Goal: Task Accomplishment & Management: Complete application form

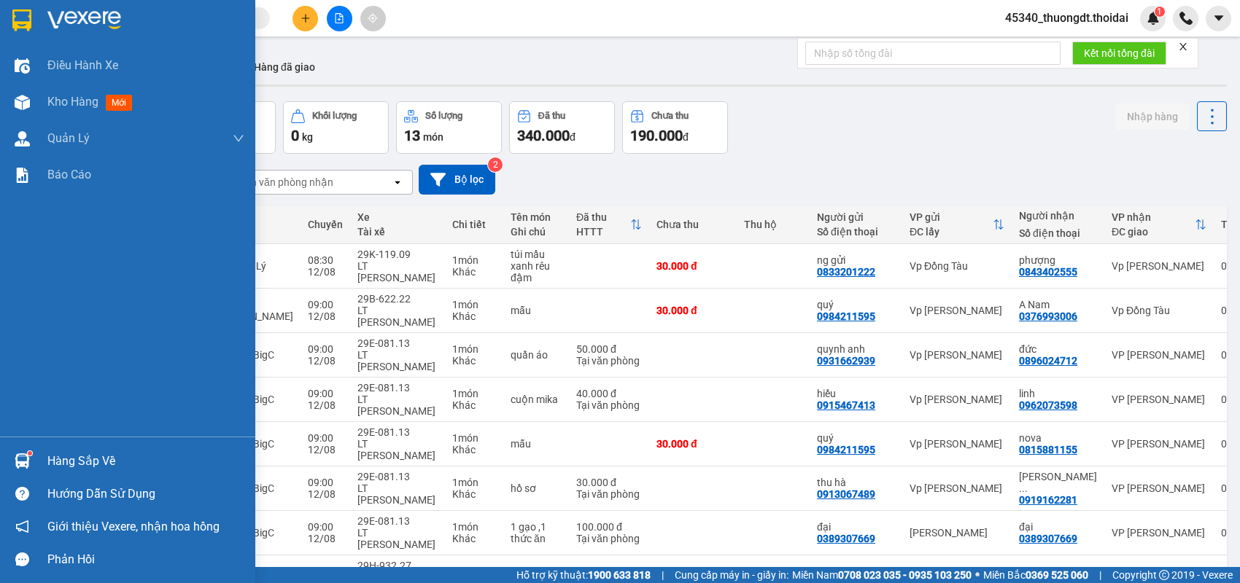
click at [96, 467] on div "Hàng sắp về" at bounding box center [145, 462] width 197 height 22
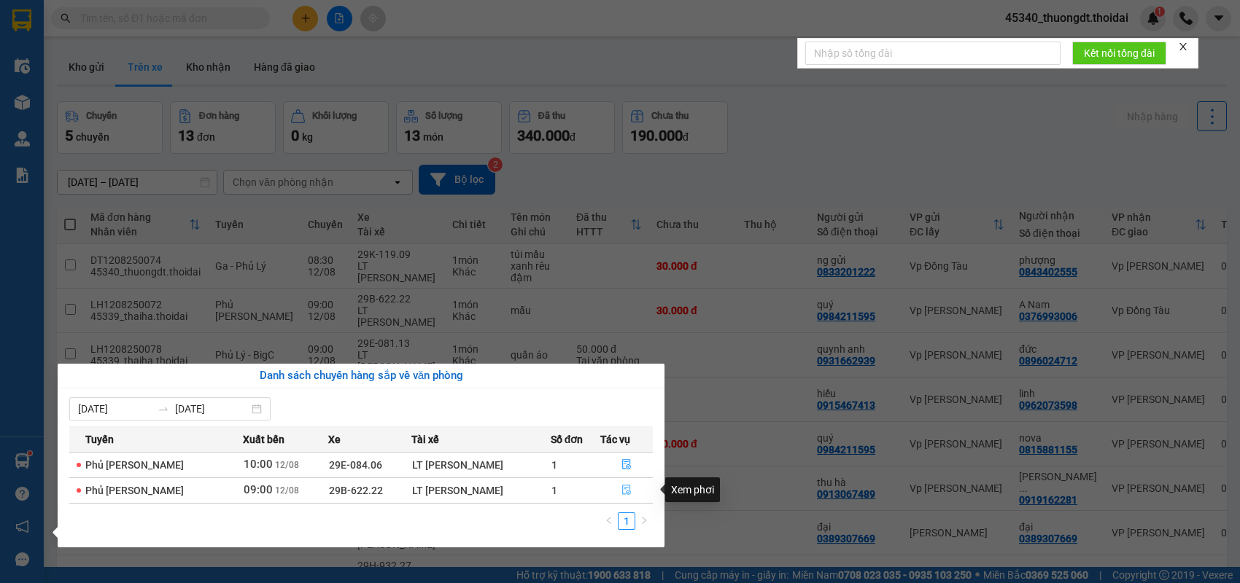
click at [624, 489] on icon "file-done" at bounding box center [626, 490] width 10 height 10
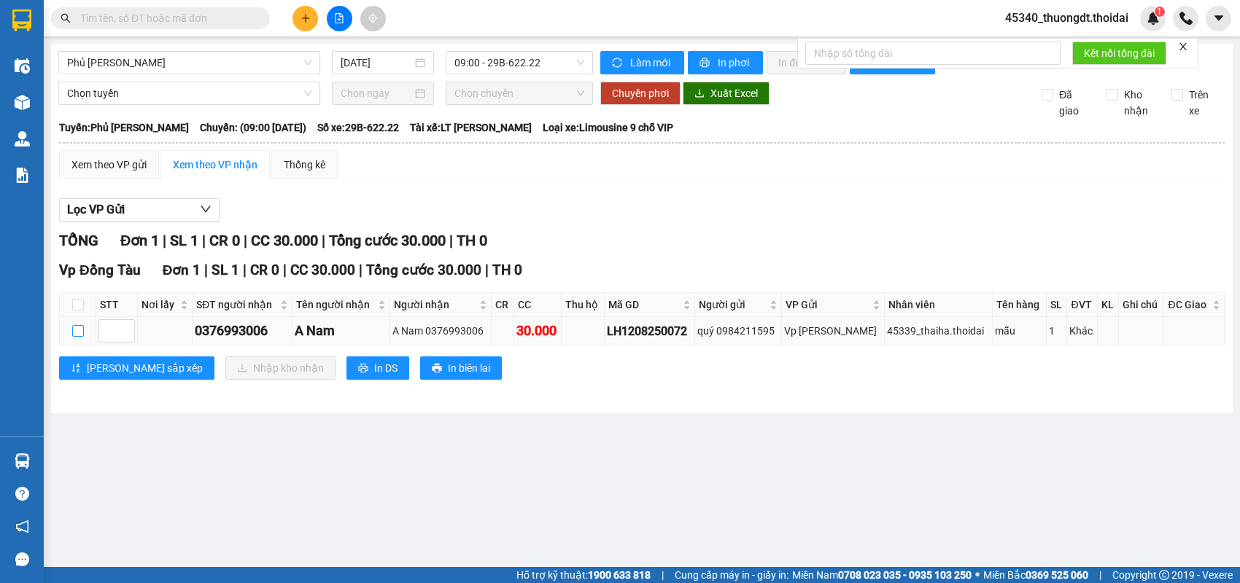
click at [78, 337] on input "checkbox" at bounding box center [78, 331] width 12 height 12
checkbox input "true"
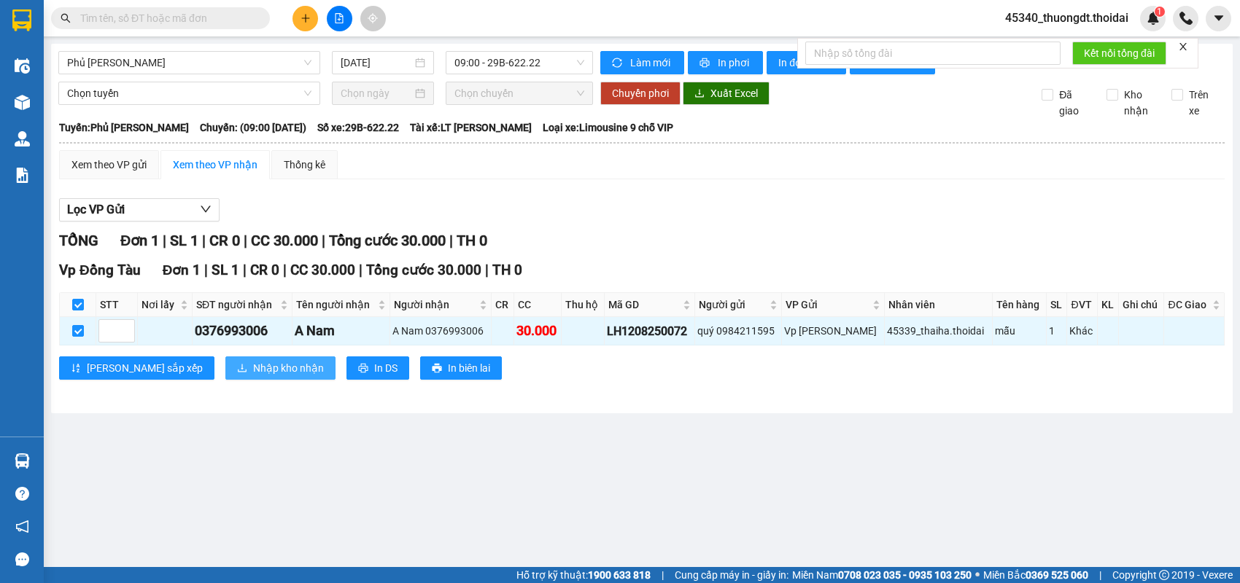
click at [253, 376] on span "Nhập kho nhận" at bounding box center [288, 368] width 71 height 16
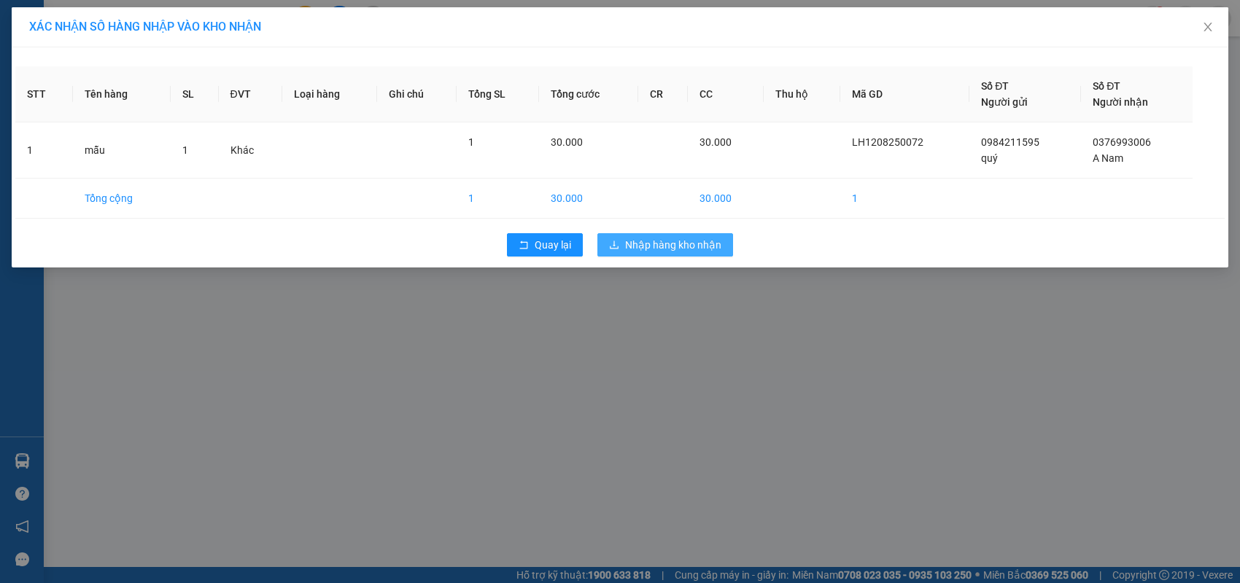
click at [639, 240] on span "Nhập hàng kho nhận" at bounding box center [673, 245] width 96 height 16
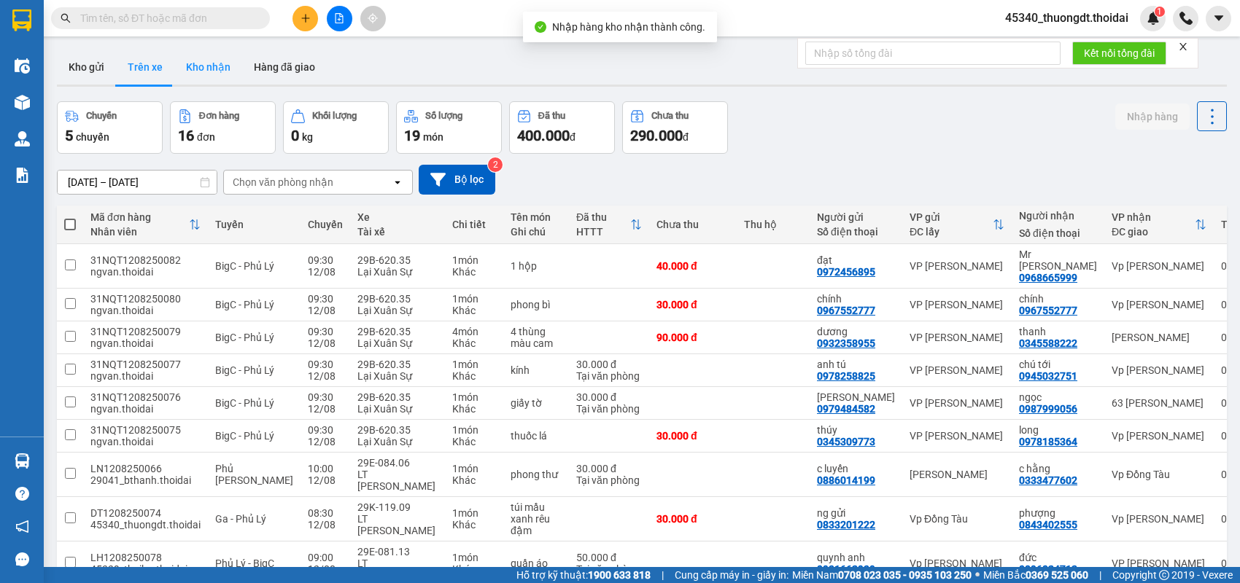
click at [211, 68] on button "Kho nhận" at bounding box center [208, 67] width 68 height 35
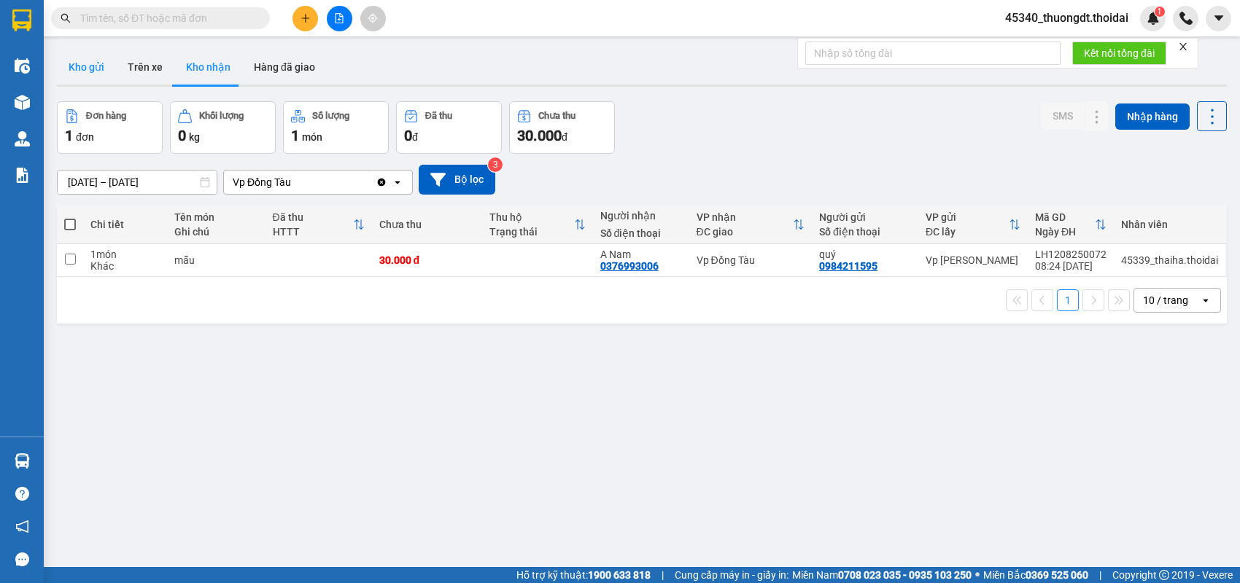
click at [77, 74] on button "Kho gửi" at bounding box center [86, 67] width 59 height 35
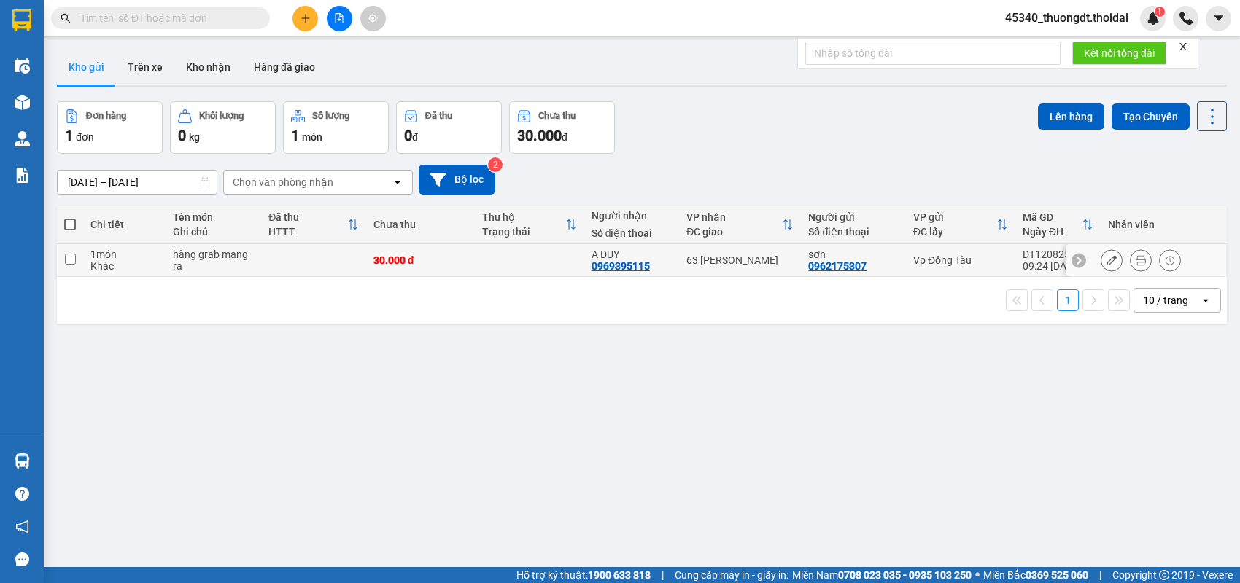
click at [69, 259] on input "checkbox" at bounding box center [70, 259] width 11 height 11
checkbox input "true"
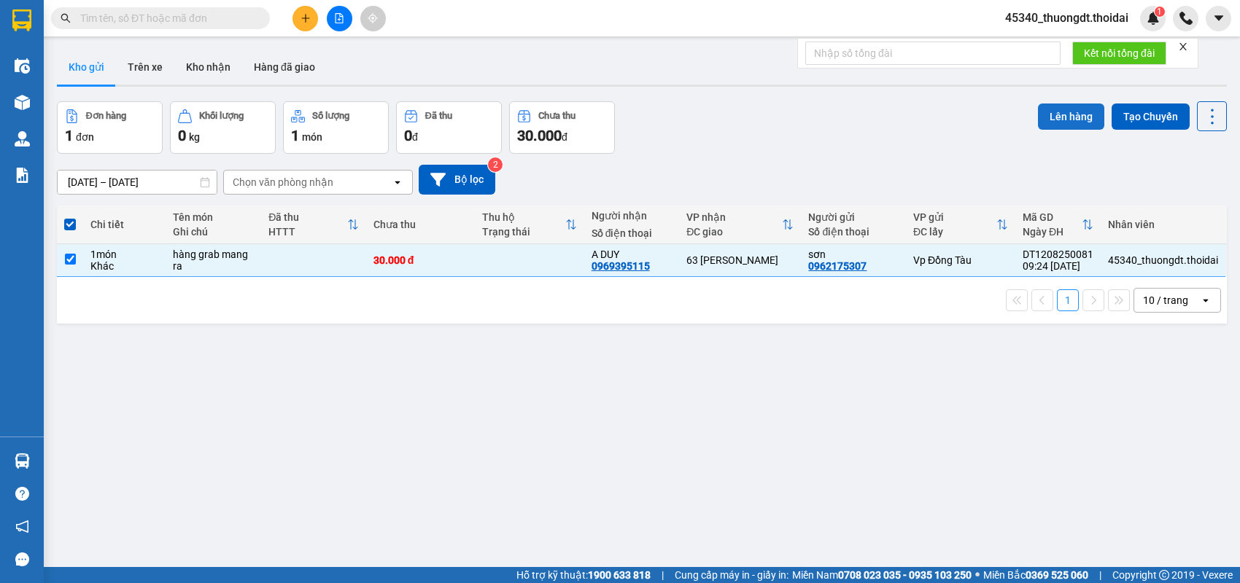
click at [1053, 118] on button "Lên hàng" at bounding box center [1071, 117] width 66 height 26
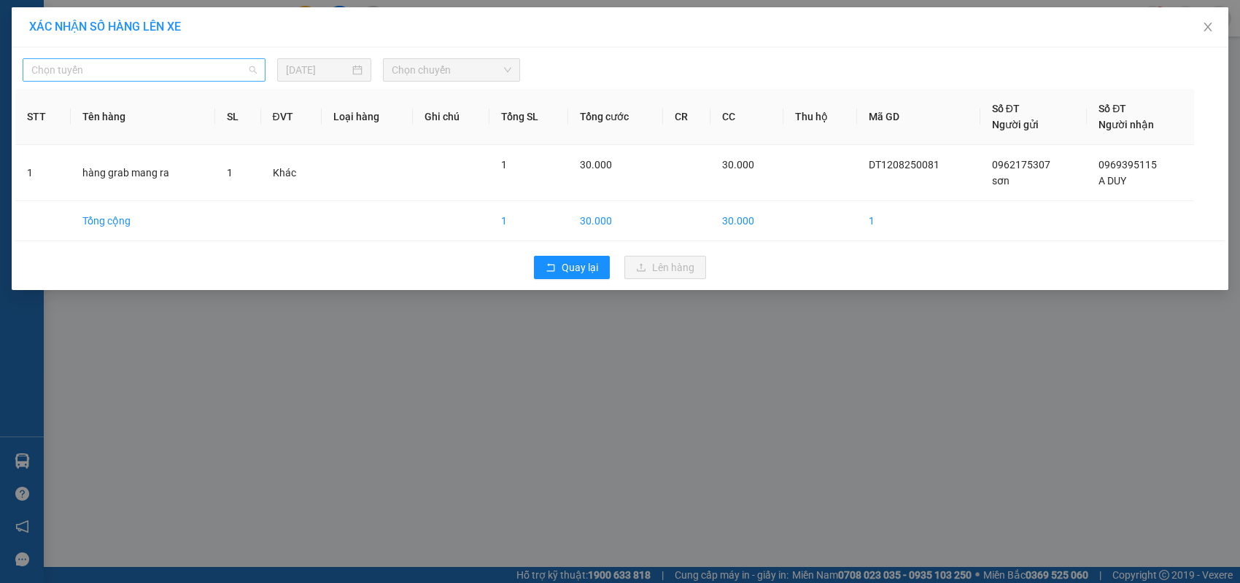
click at [243, 72] on span "Chọn tuyến" at bounding box center [143, 70] width 225 height 22
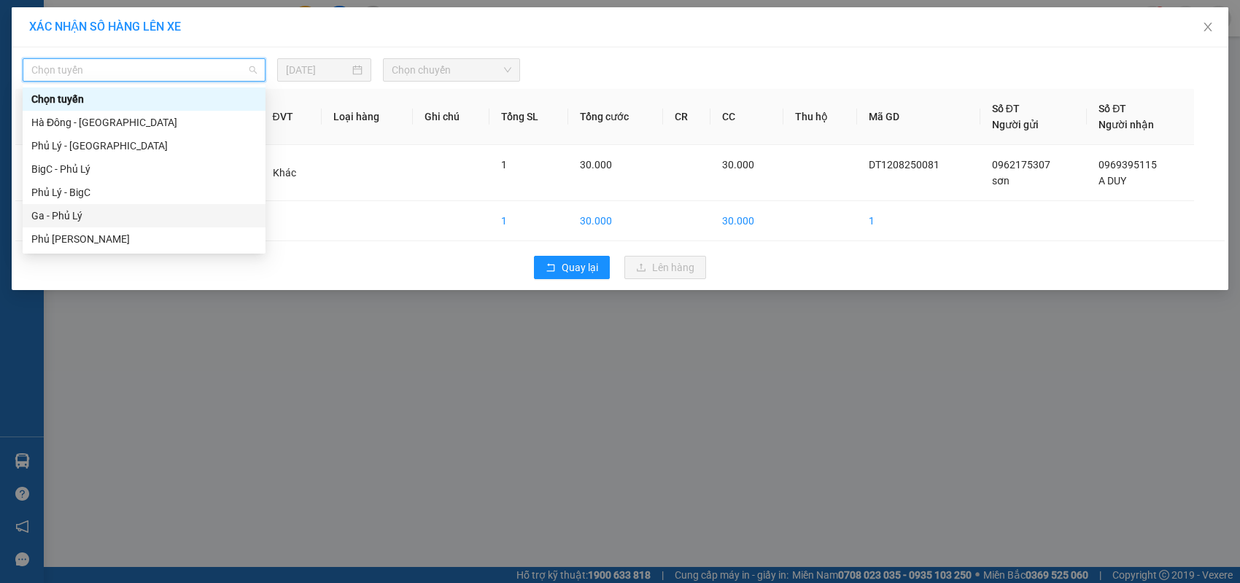
click at [106, 217] on div "Ga - Phủ Lý" at bounding box center [143, 216] width 225 height 16
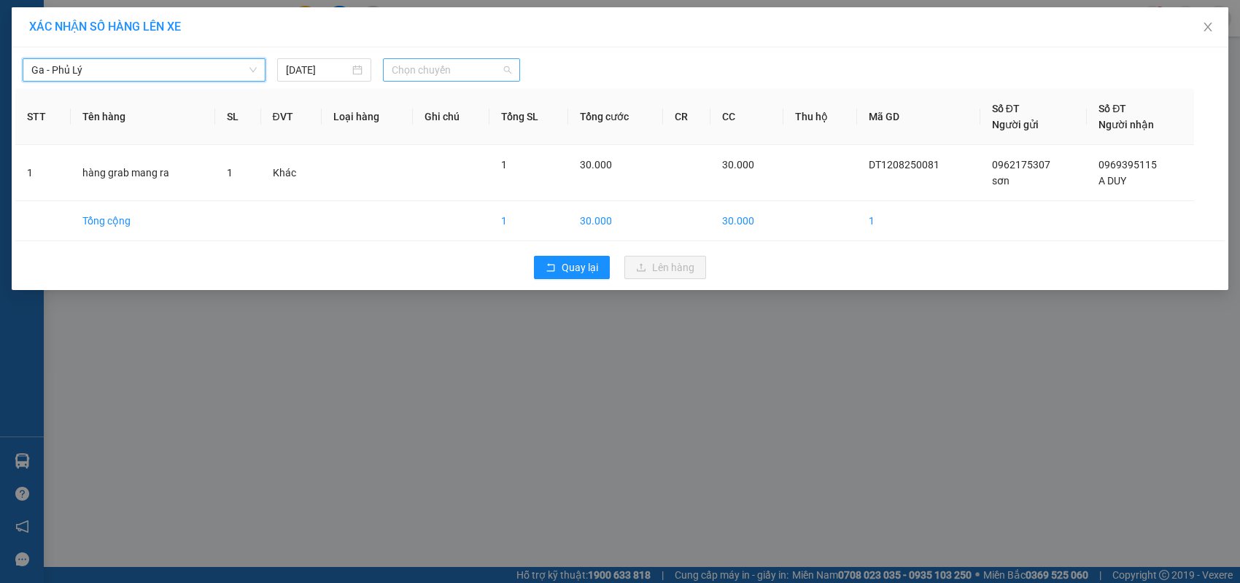
click at [467, 69] on span "Chọn chuyến" at bounding box center [451, 70] width 119 height 22
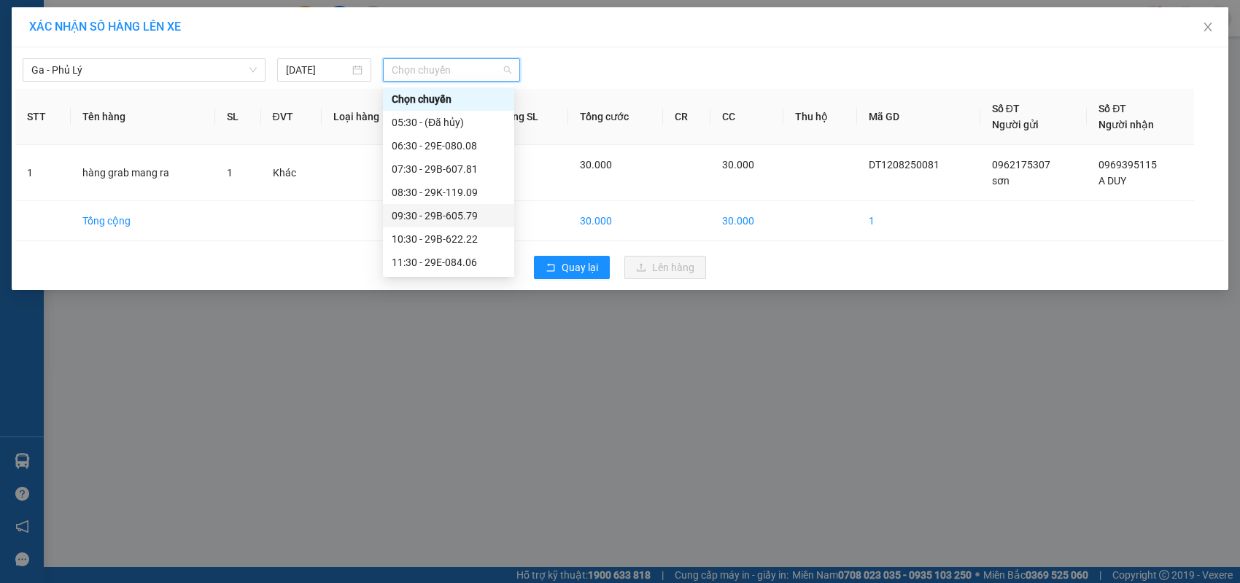
click at [451, 215] on div "09:30 - 29B-605.79" at bounding box center [449, 216] width 114 height 16
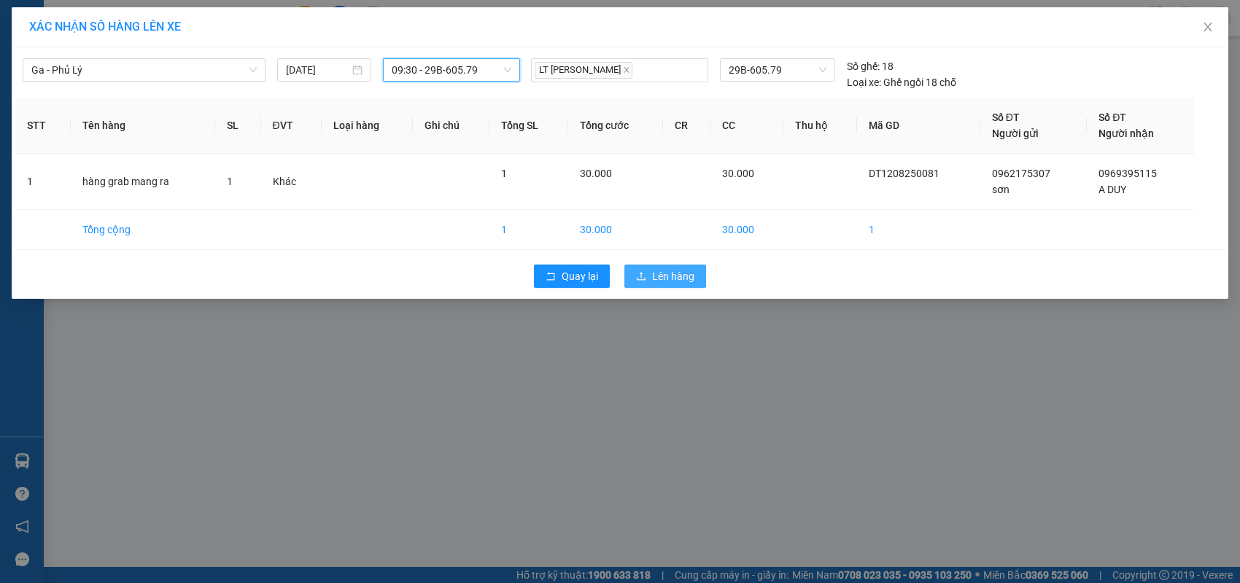
click at [673, 281] on span "Lên hàng" at bounding box center [673, 276] width 42 height 16
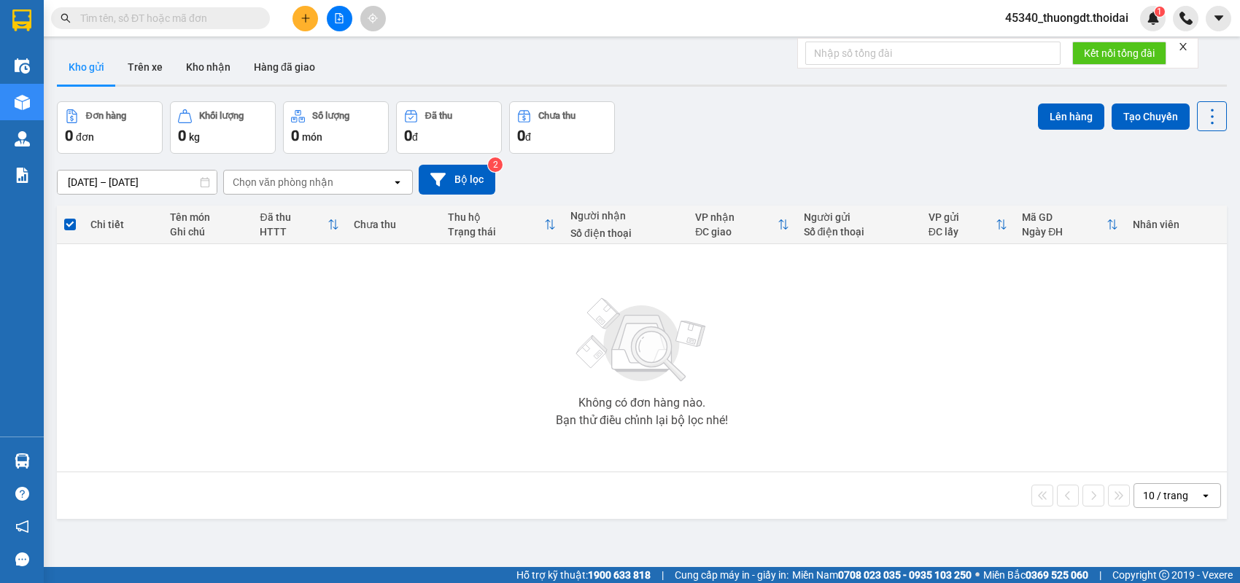
click at [239, 15] on input "text" at bounding box center [166, 18] width 172 height 16
paste input "0967552777"
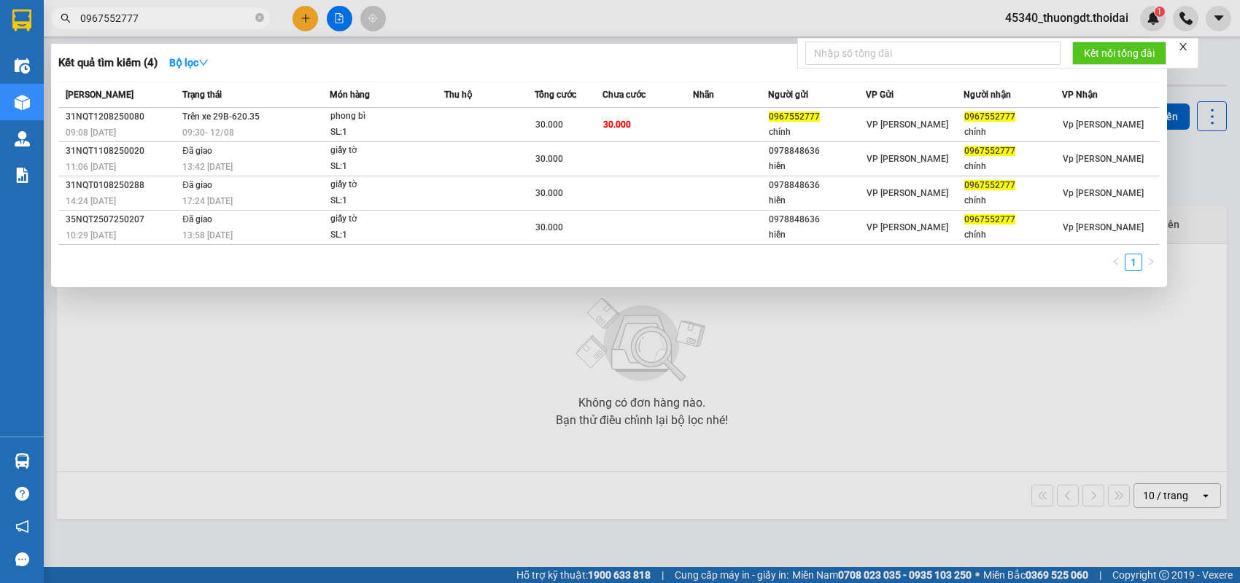
type input "0967552777"
click at [263, 18] on icon "close-circle" at bounding box center [259, 17] width 9 height 9
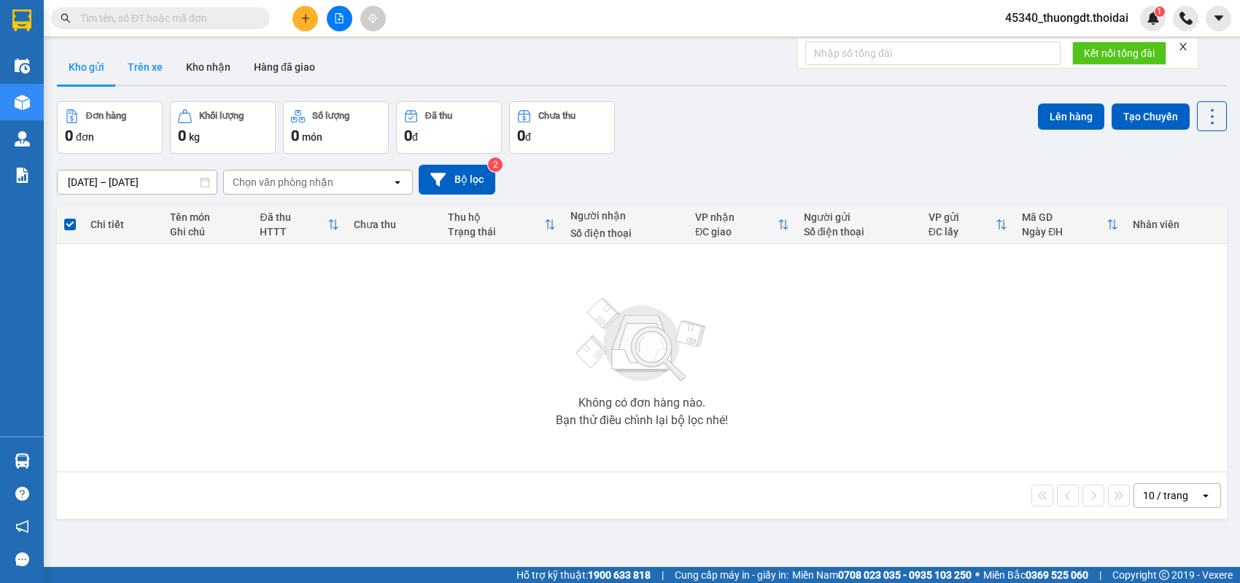
click at [146, 67] on button "Trên xe" at bounding box center [145, 67] width 58 height 35
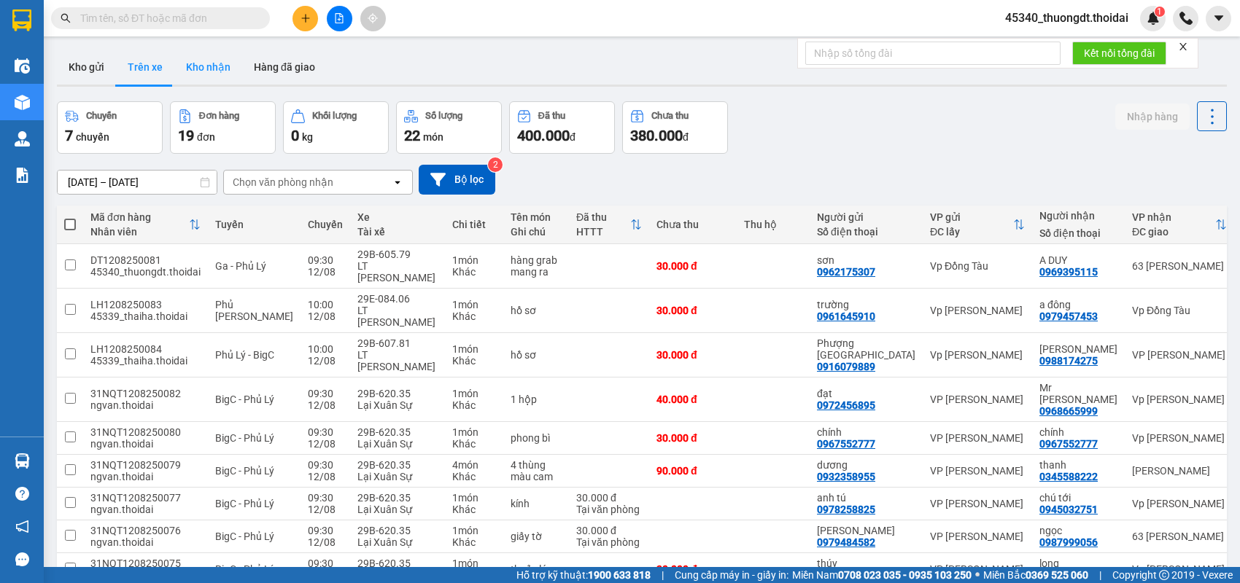
click at [192, 69] on button "Kho nhận" at bounding box center [208, 67] width 68 height 35
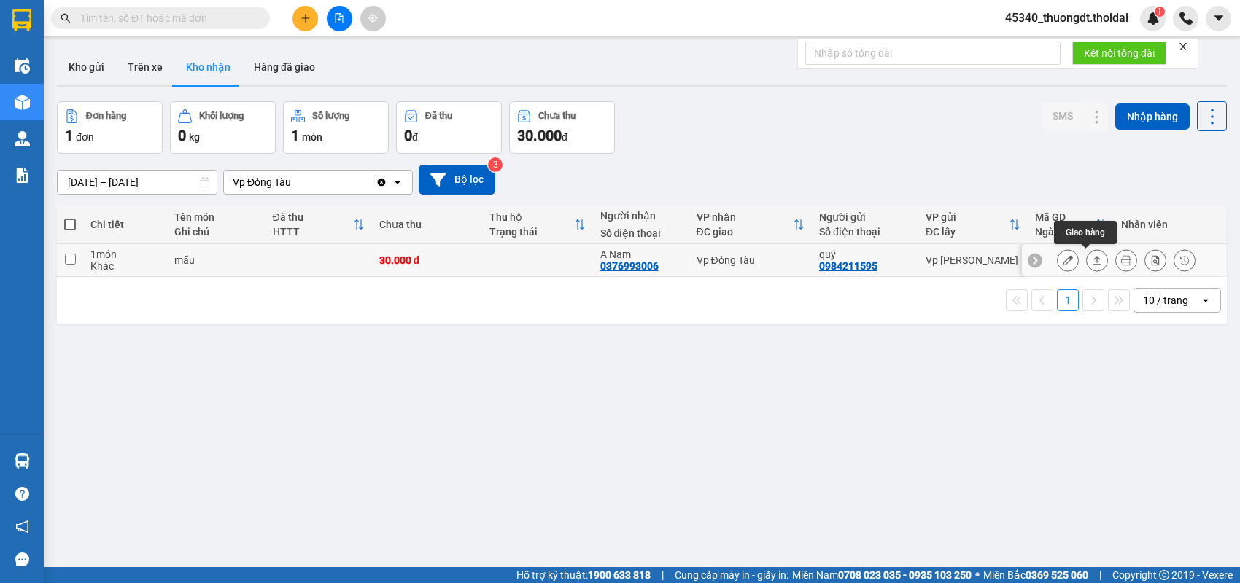
click at [1092, 261] on icon at bounding box center [1097, 260] width 10 height 10
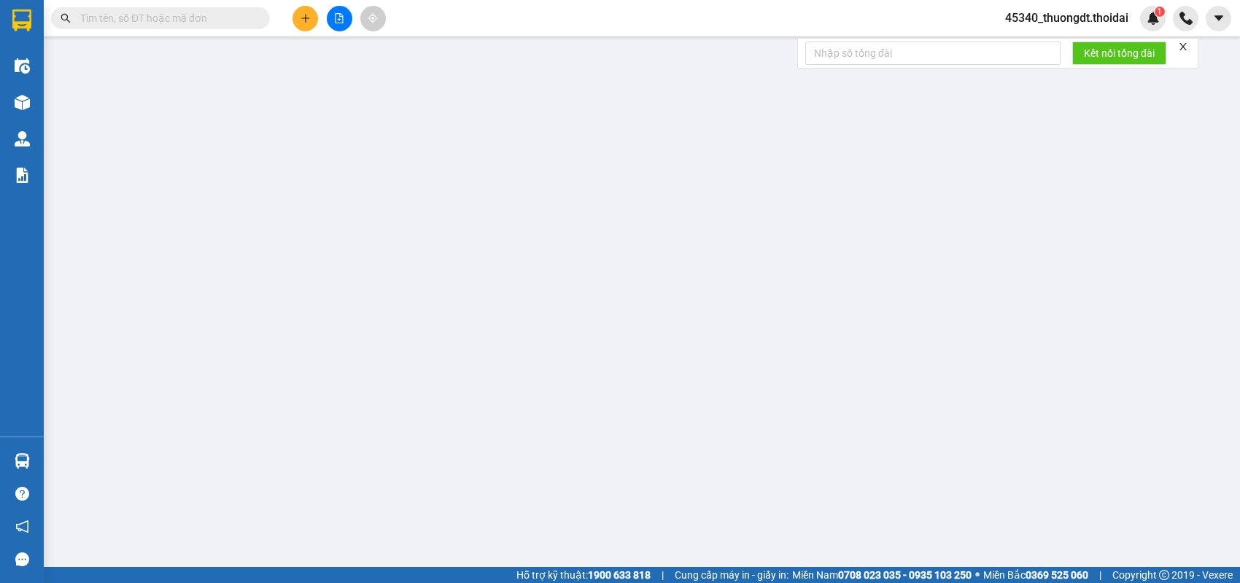
type input "0984211595"
type input "quý"
type input "0376993006"
type input "A Nam"
type input "30.000"
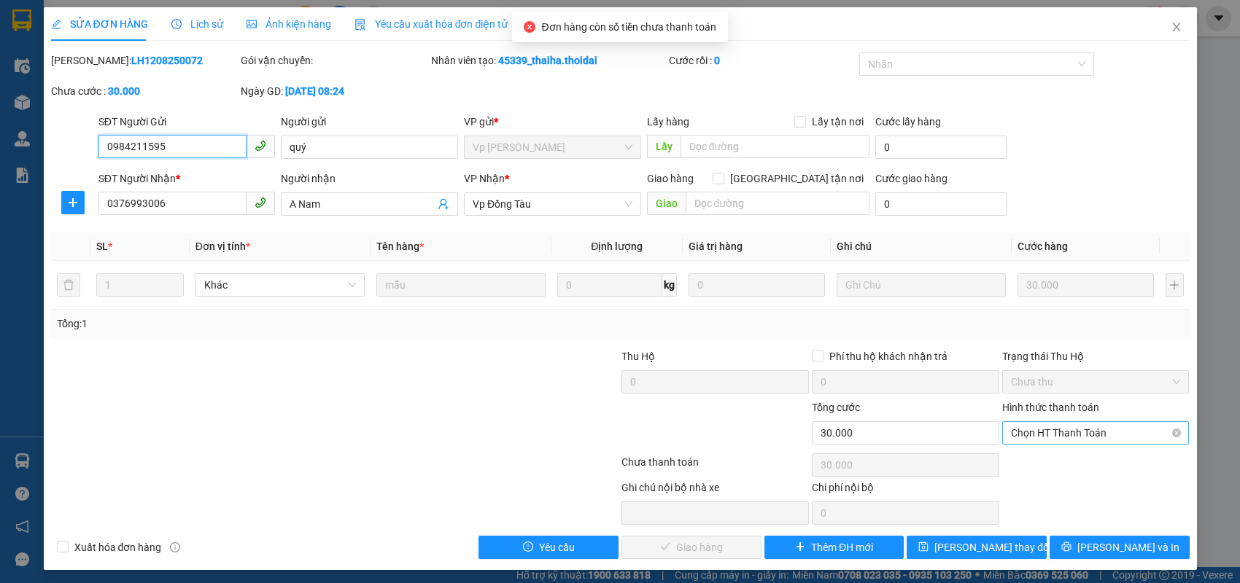
click at [1043, 435] on span "Chọn HT Thanh Toán" at bounding box center [1096, 433] width 170 height 22
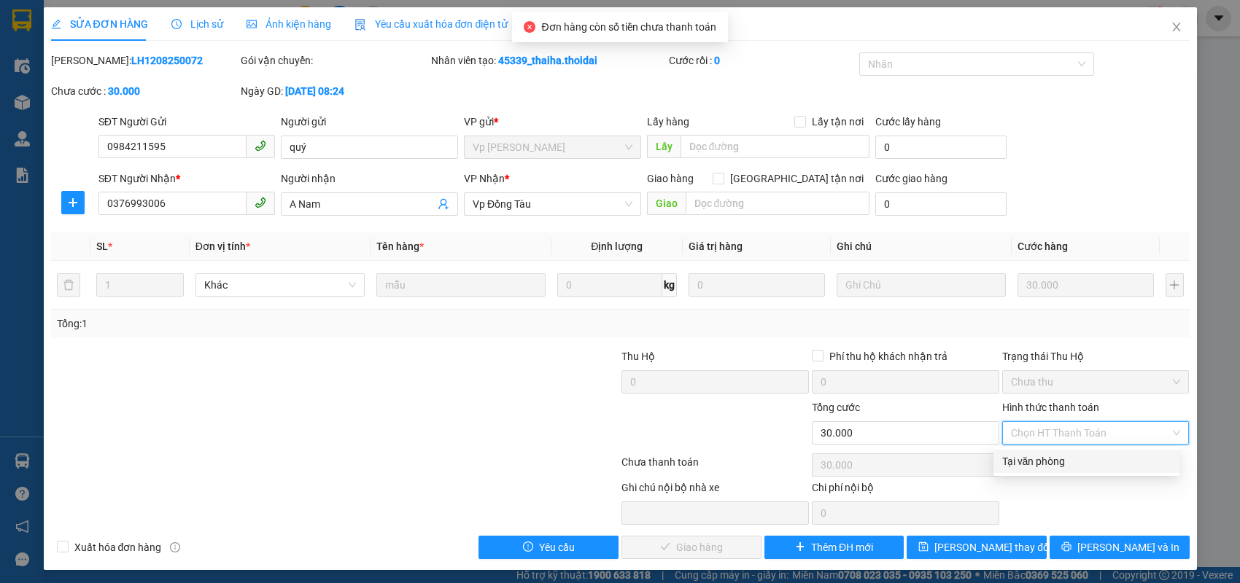
click at [1034, 460] on div "Tại văn phòng" at bounding box center [1086, 462] width 168 height 16
type input "0"
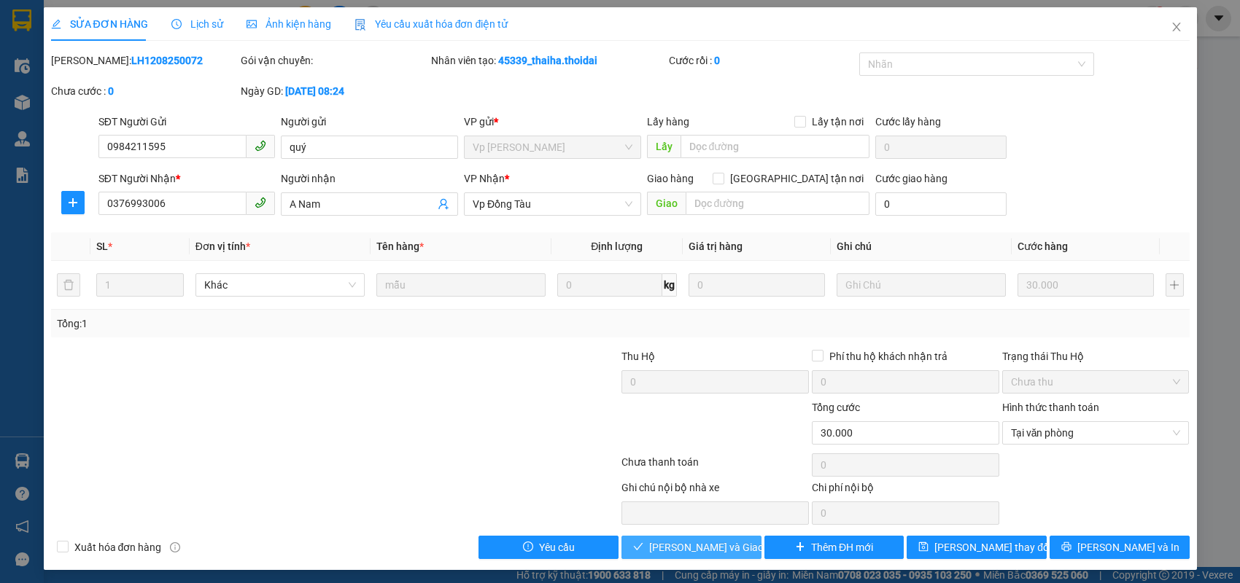
click at [701, 548] on span "[PERSON_NAME] và Giao hàng" at bounding box center [719, 548] width 140 height 16
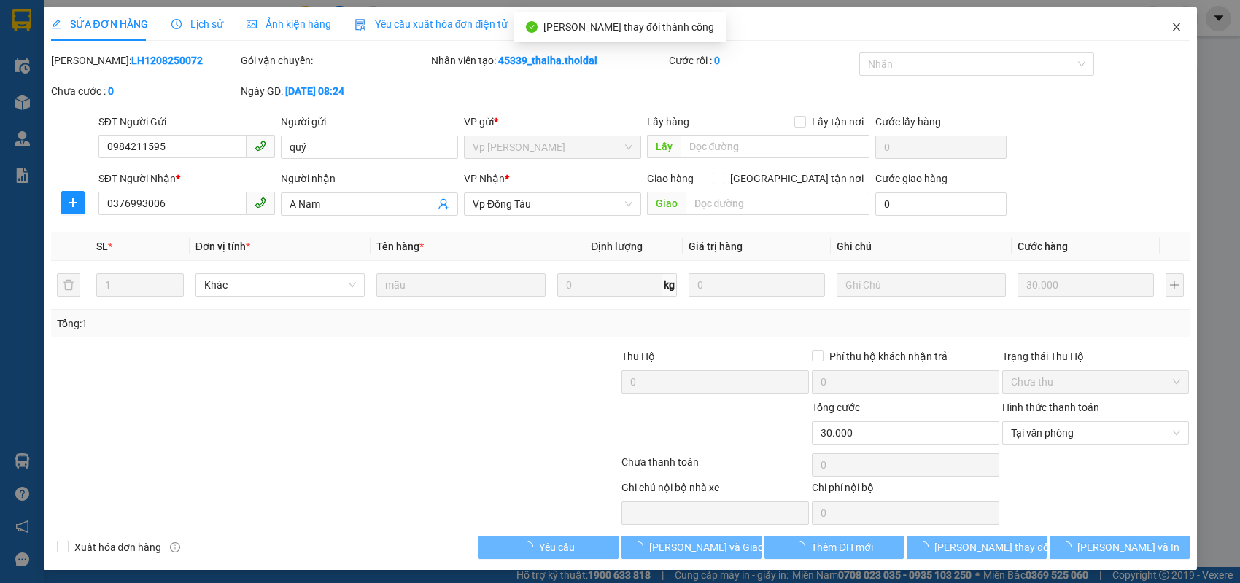
click at [1172, 31] on icon "close" at bounding box center [1176, 27] width 8 height 9
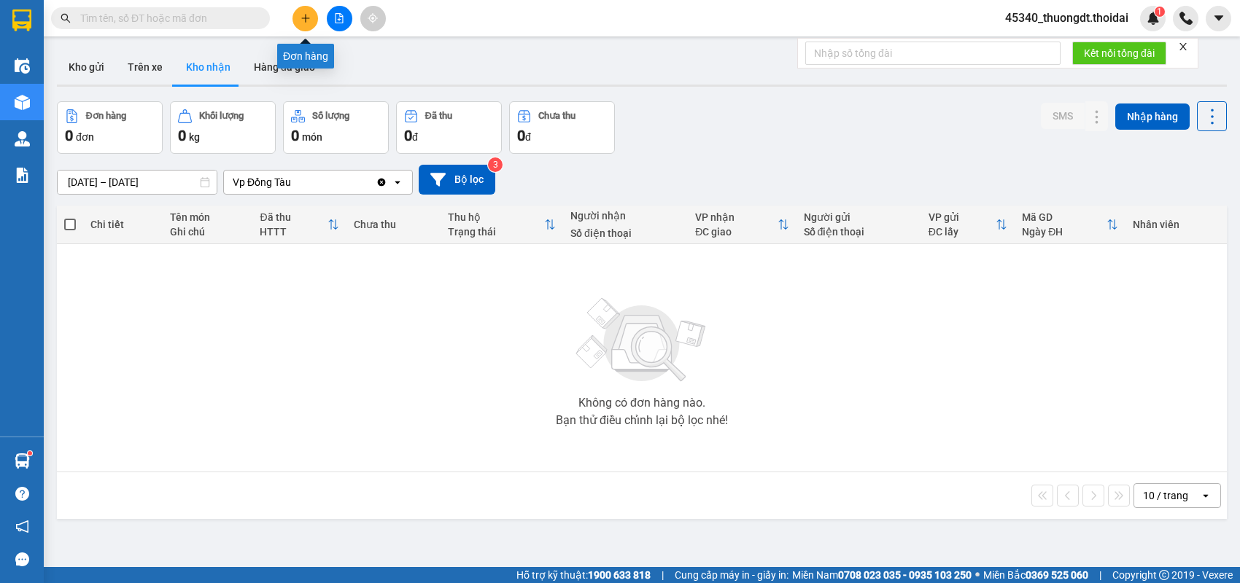
click at [309, 24] on button at bounding box center [305, 19] width 26 height 26
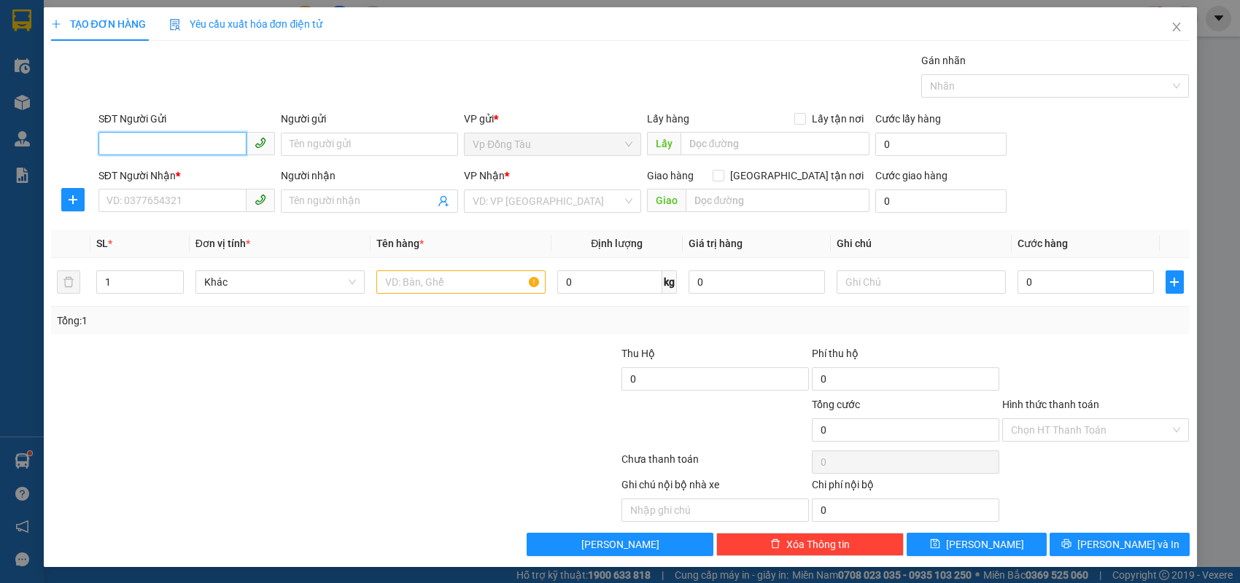
click at [170, 135] on input "SĐT Người Gửi" at bounding box center [172, 143] width 149 height 23
click at [170, 175] on div "0818599866 - Hùng" at bounding box center [187, 173] width 160 height 16
type input "0818599866"
type input "Hùng"
type input "0818599866"
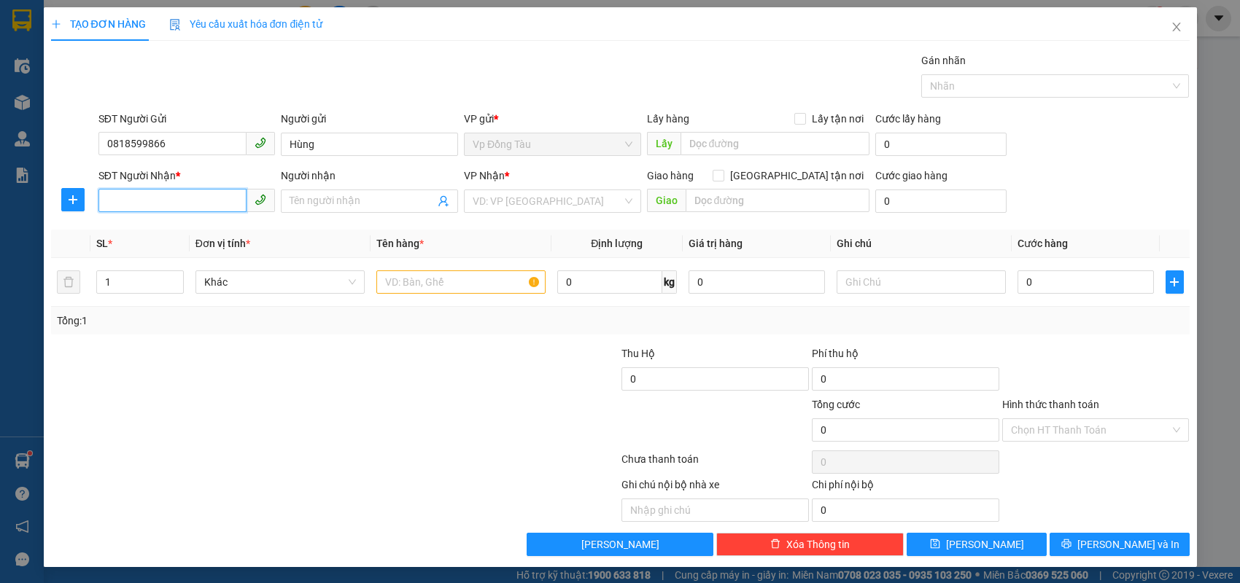
click at [180, 196] on input "SĐT Người Nhận *" at bounding box center [172, 200] width 149 height 23
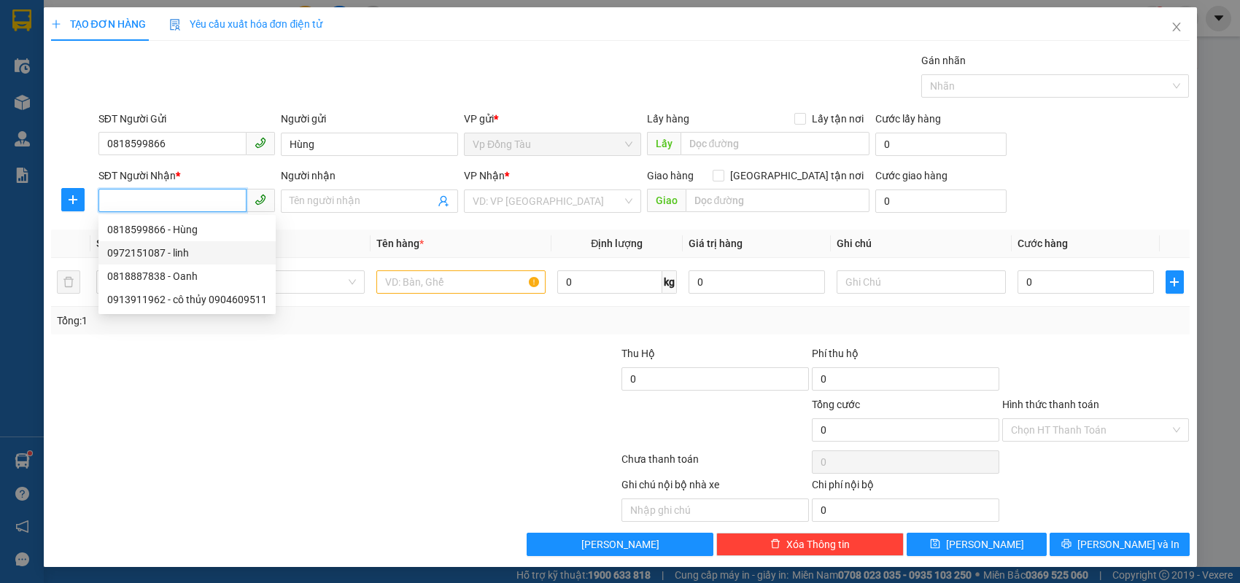
click at [171, 254] on div "0972151087 - linh" at bounding box center [187, 253] width 160 height 16
type input "0972151087"
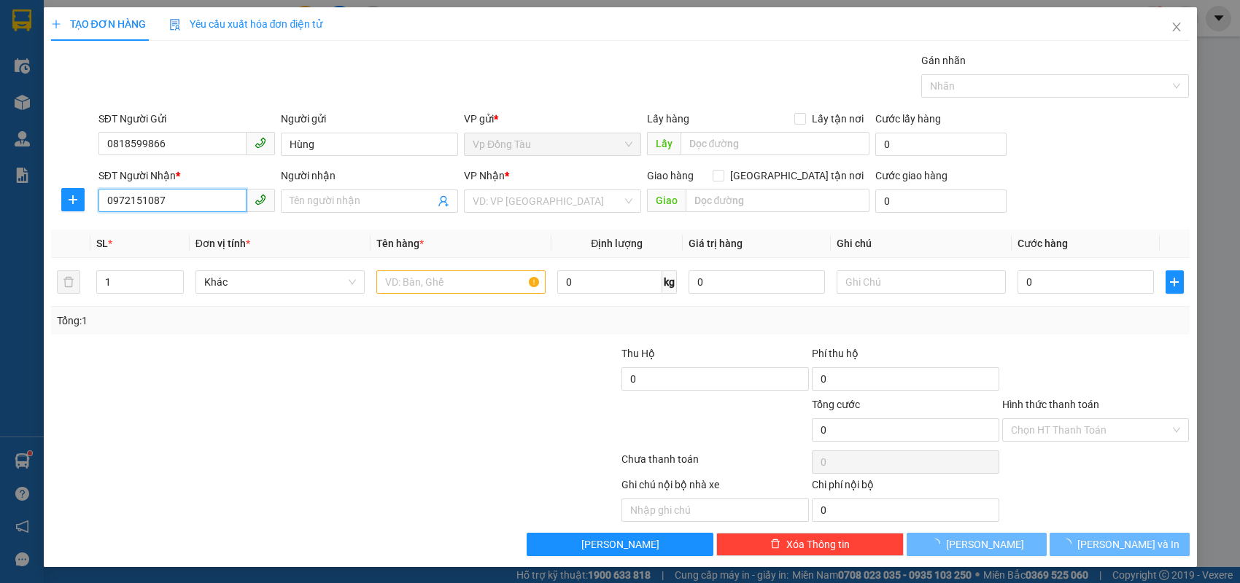
type input "linh"
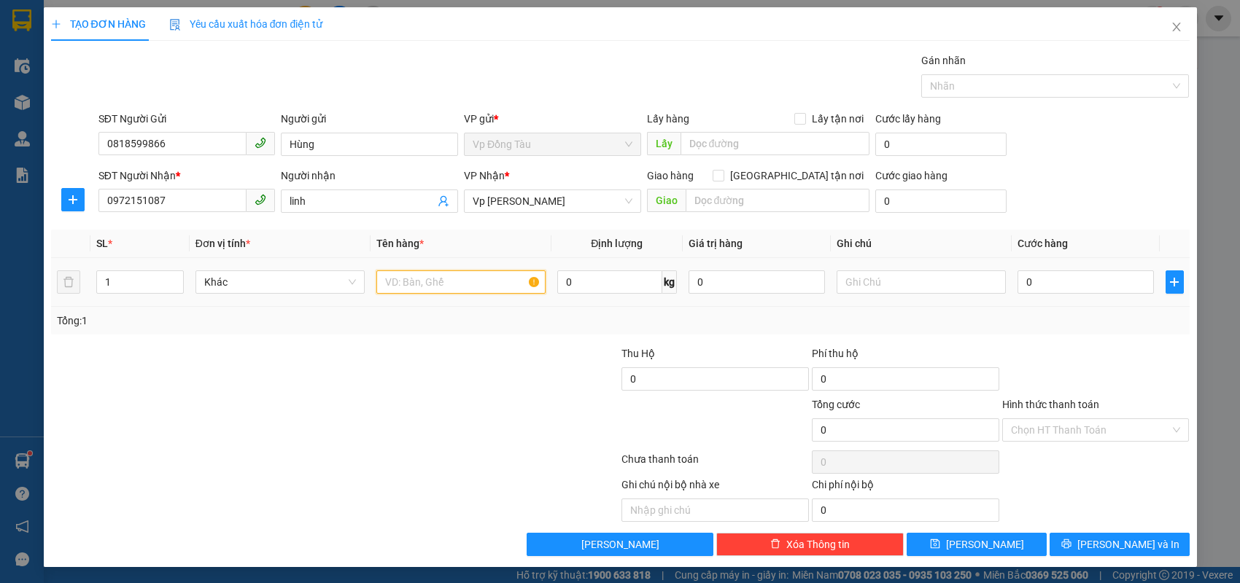
click at [442, 289] on input "text" at bounding box center [460, 282] width 169 height 23
type input "giấy tờ"
click at [1062, 273] on input "0" at bounding box center [1085, 282] width 136 height 23
type input "3"
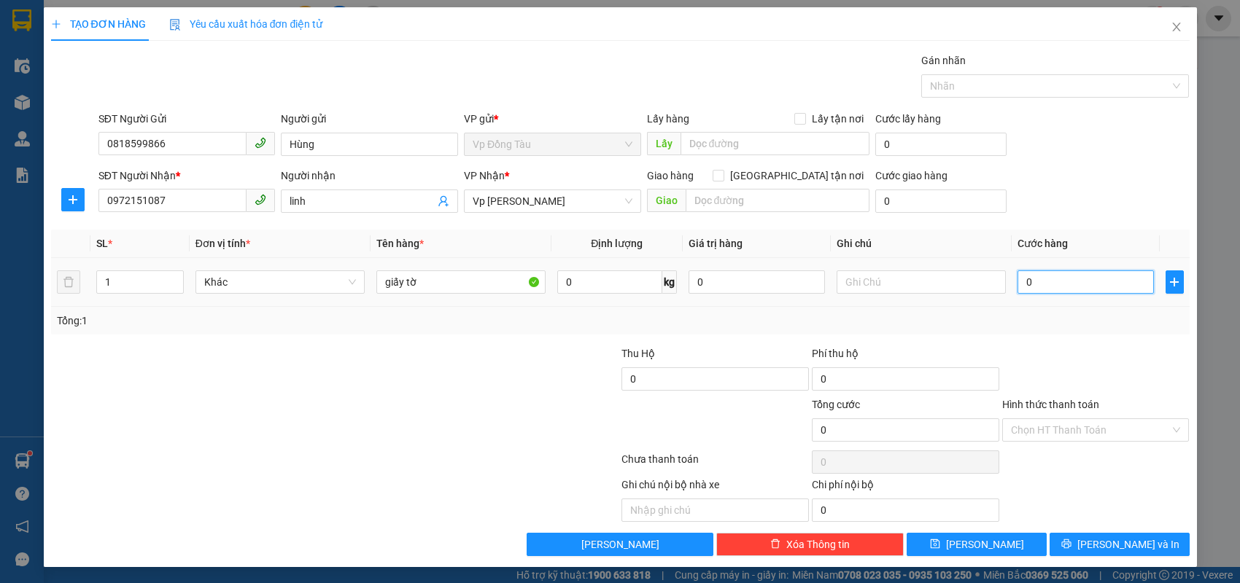
type input "3"
type input "30"
type input "30.000"
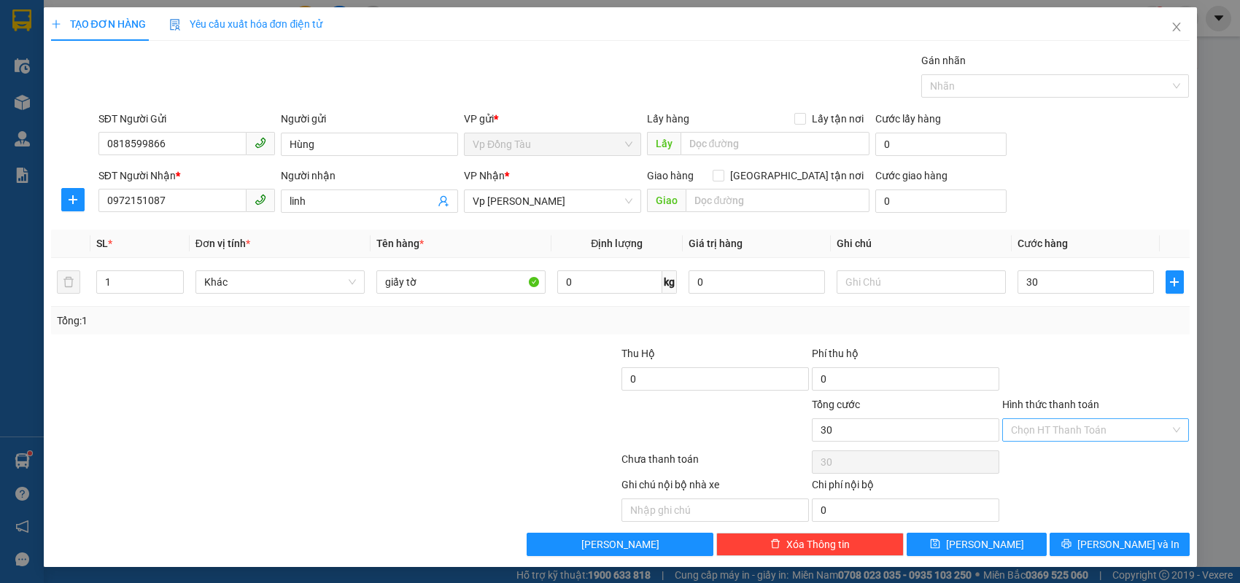
type input "30.000"
drag, startPoint x: 1059, startPoint y: 422, endPoint x: 1061, endPoint y: 440, distance: 18.3
click at [1059, 422] on input "Hình thức thanh toán" at bounding box center [1091, 430] width 160 height 22
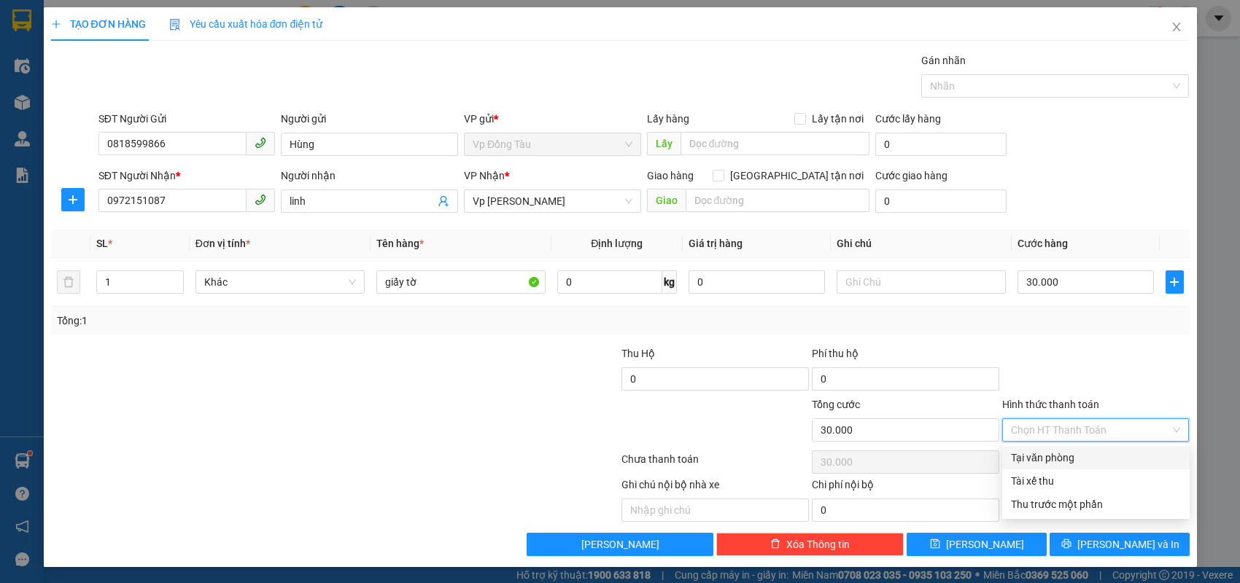
click at [1054, 452] on div "Tại văn phòng" at bounding box center [1096, 458] width 170 height 16
type input "0"
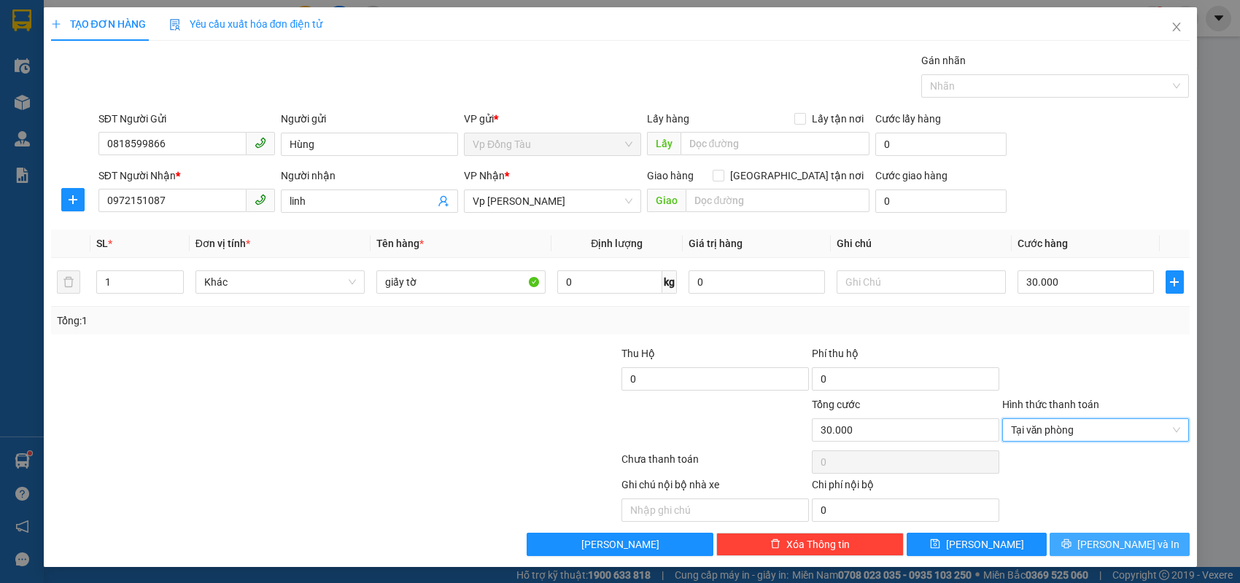
click at [1071, 540] on icon "printer" at bounding box center [1066, 544] width 10 height 10
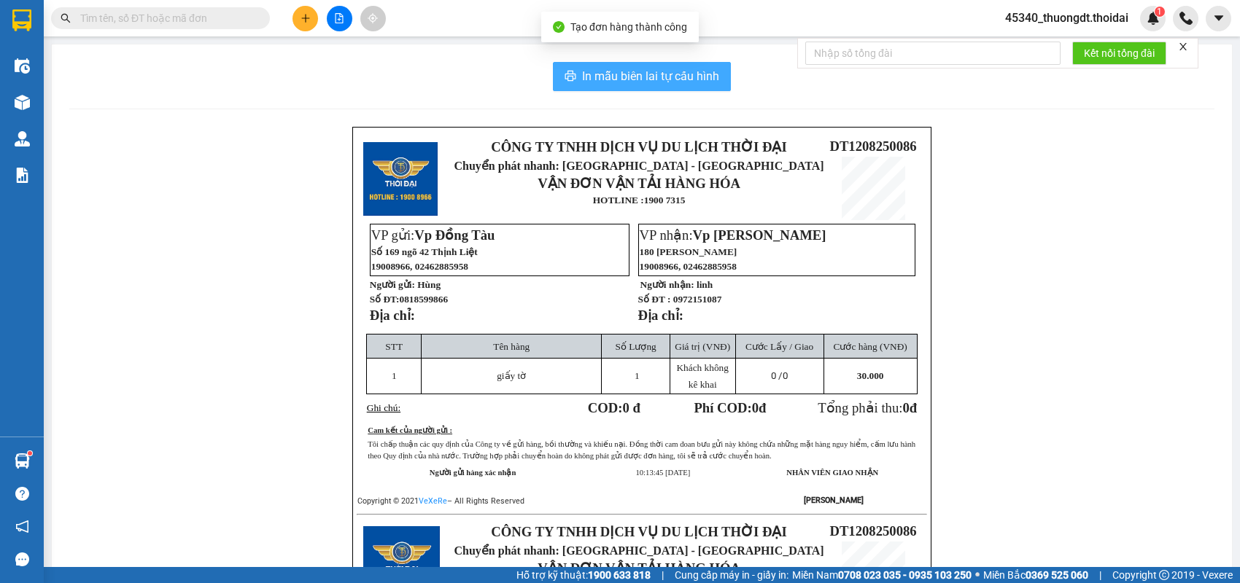
click at [594, 81] on span "In mẫu biên lai tự cấu hình" at bounding box center [650, 76] width 137 height 18
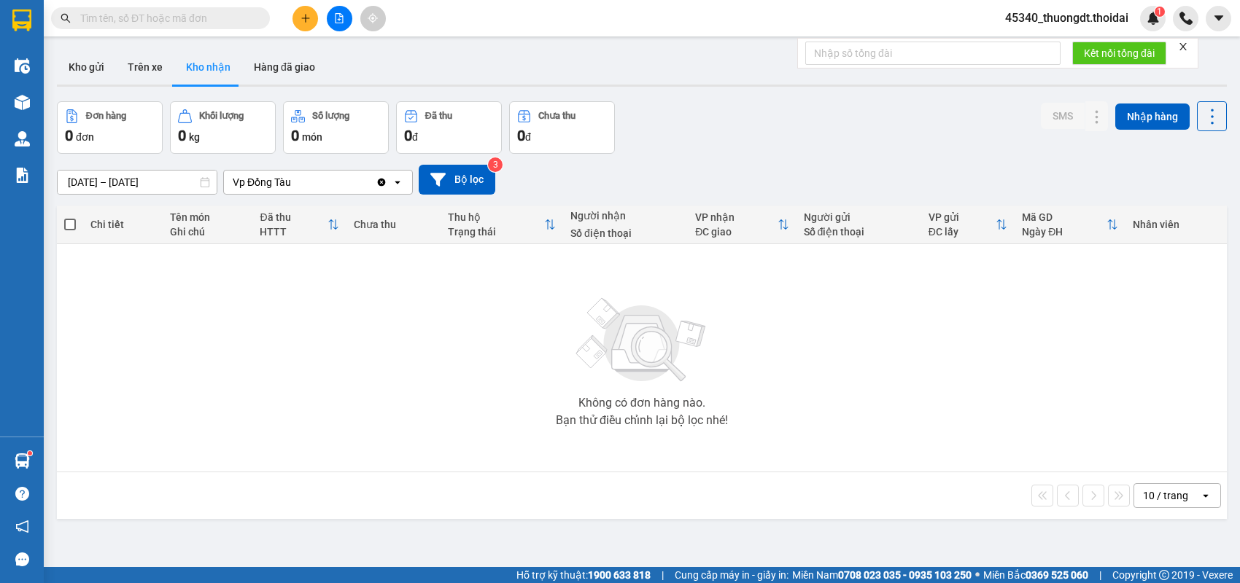
click at [50, 75] on main "ver 1.8.137 Kho gửi Trên xe Kho nhận Hàng đã giao Đơn hàng 0 đơn Khối lượng 0 k…" at bounding box center [620, 283] width 1240 height 567
click at [71, 65] on button "Kho gửi" at bounding box center [86, 67] width 59 height 35
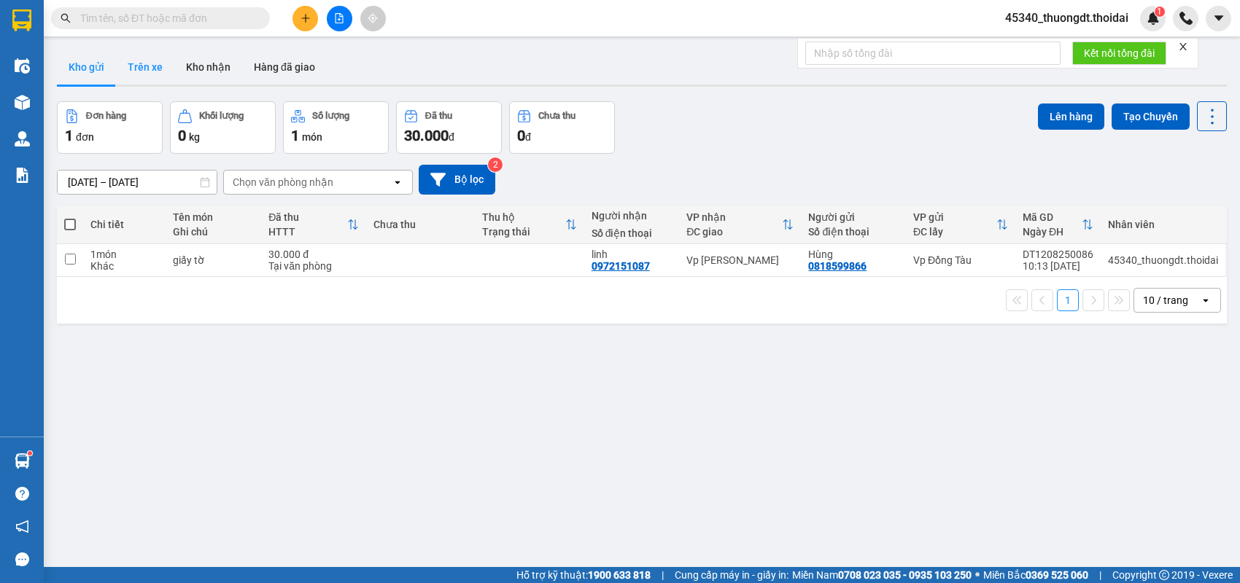
click at [163, 66] on button "Trên xe" at bounding box center [145, 67] width 58 height 35
